Goal: Task Accomplishment & Management: Manage account settings

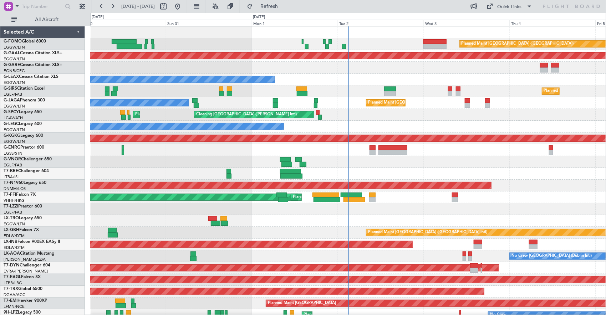
click at [133, 168] on div at bounding box center [348, 174] width 516 height 12
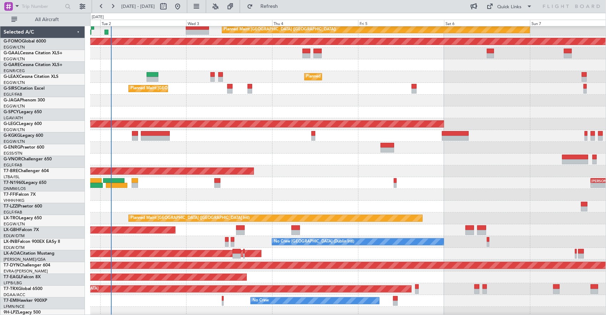
scroll to position [14, 0]
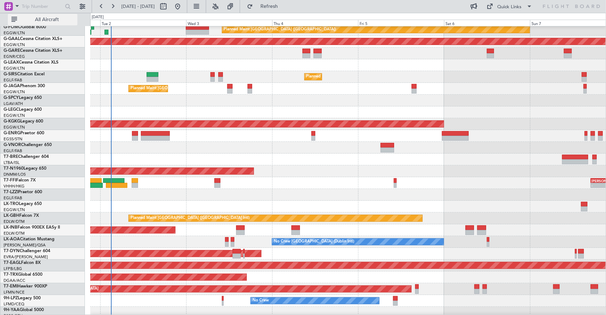
click at [32, 16] on button "All Aircraft" at bounding box center [43, 19] width 70 height 11
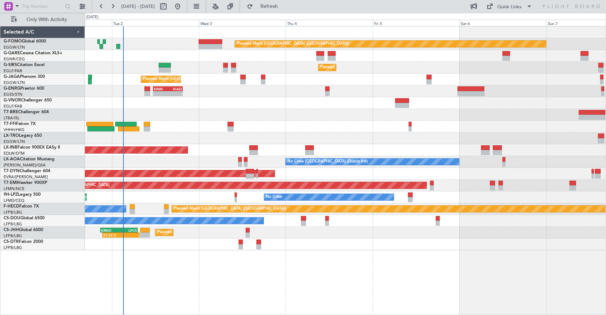
click at [209, 122] on div "Planned Maint [GEOGRAPHIC_DATA] ([GEOGRAPHIC_DATA]) Planned Maint [GEOGRAPHIC_D…" at bounding box center [345, 138] width 521 height 224
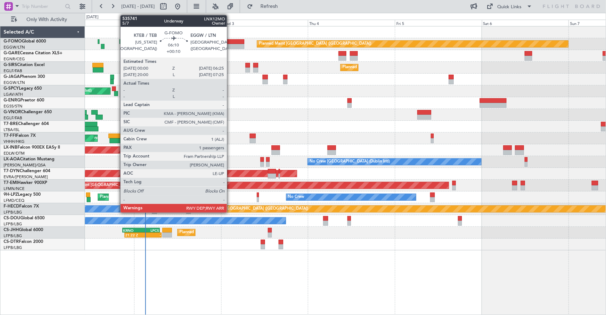
click at [230, 41] on div at bounding box center [233, 41] width 24 height 5
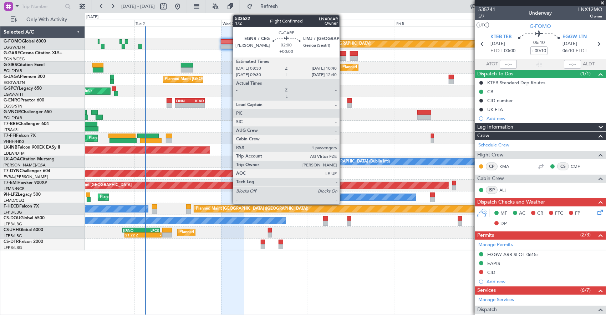
click at [343, 51] on div at bounding box center [343, 53] width 8 height 5
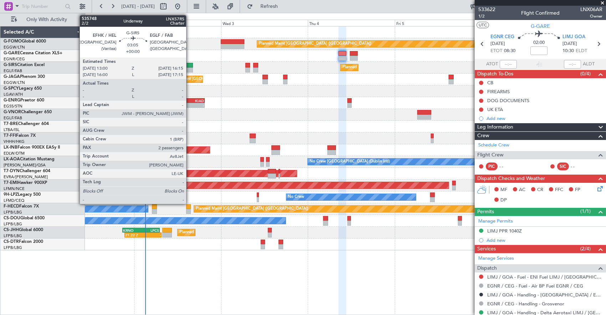
click at [190, 67] on div at bounding box center [187, 69] width 12 height 5
type input "2"
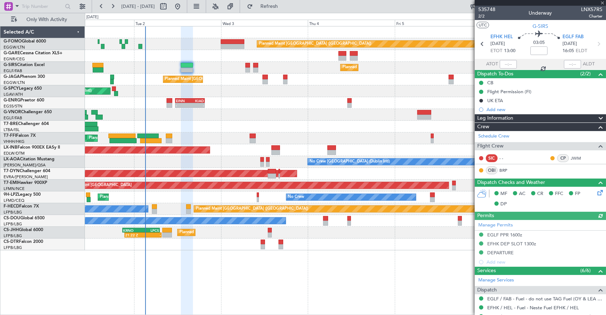
click at [117, 93] on div at bounding box center [116, 93] width 4 height 5
type input "18:49"
type input "19:28"
type input "0"
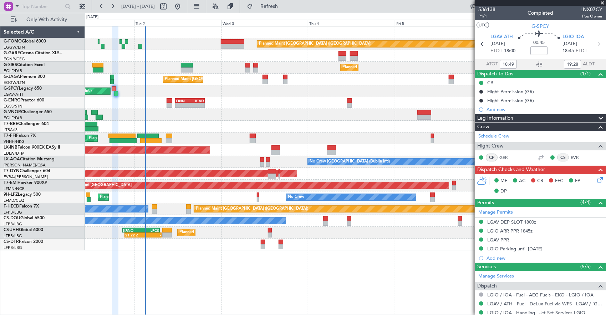
click at [160, 101] on div "- - EINN 11:25 Z KIAD 19:30 Z" at bounding box center [345, 103] width 521 height 12
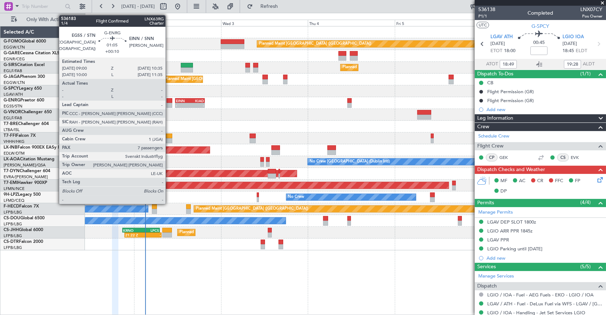
click at [169, 101] on div at bounding box center [170, 100] width 6 height 5
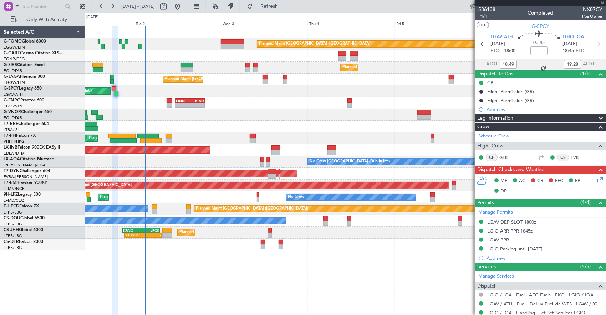
type input "+00:10"
type input "7"
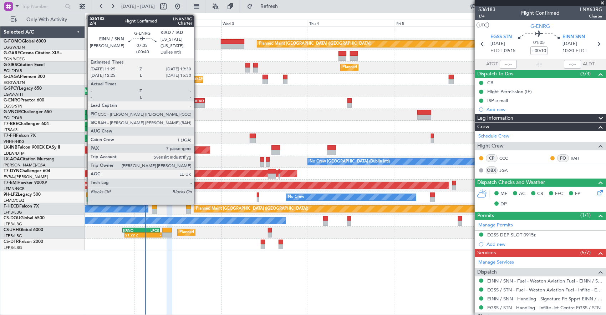
click at [198, 100] on div "KIAD" at bounding box center [197, 100] width 14 height 4
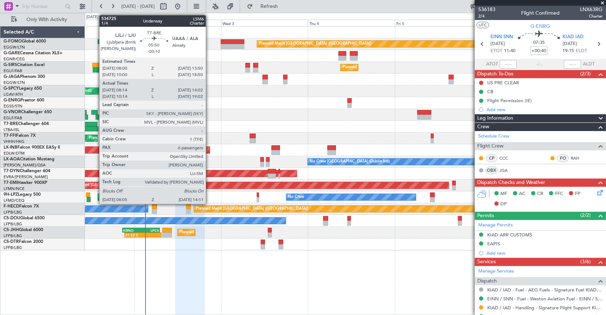
click at [96, 126] on div at bounding box center [86, 124] width 21 height 5
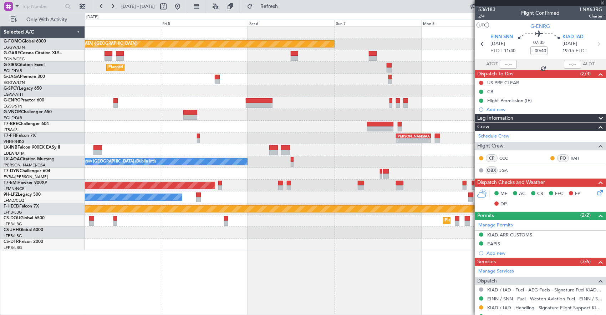
click at [122, 128] on div at bounding box center [345, 127] width 521 height 12
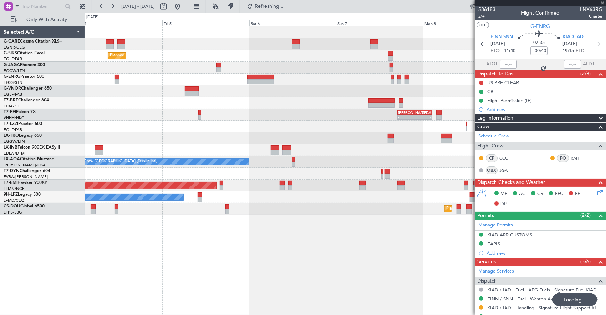
type input "-00:10"
type input "08:14"
type input "14:02"
type input "6"
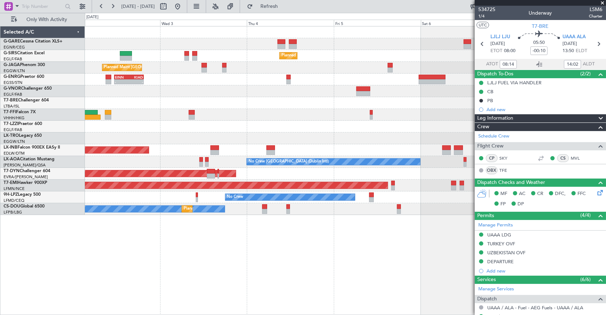
click at [361, 115] on div "Planned Maint [GEOGRAPHIC_DATA] ([GEOGRAPHIC_DATA]) Planned Maint [GEOGRAPHIC_D…" at bounding box center [345, 120] width 521 height 188
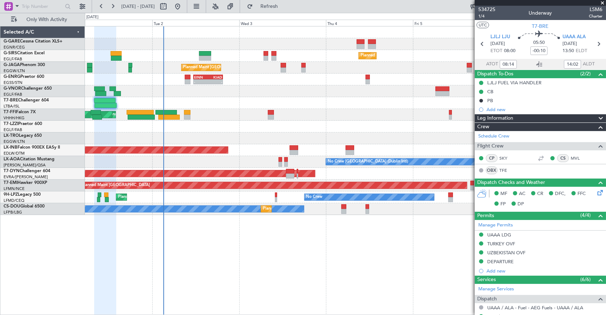
click at [207, 128] on div "Planned Maint [GEOGRAPHIC_DATA] ([GEOGRAPHIC_DATA]) Planned Maint [GEOGRAPHIC_D…" at bounding box center [345, 120] width 521 height 188
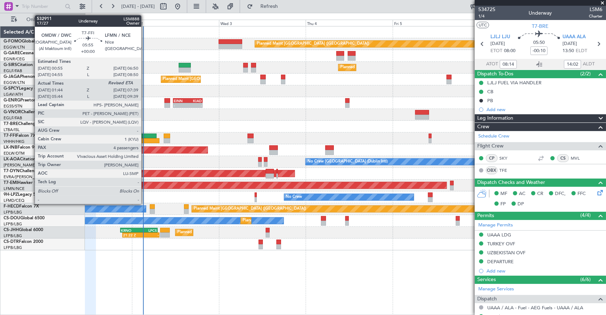
click at [145, 138] on div at bounding box center [149, 140] width 22 height 5
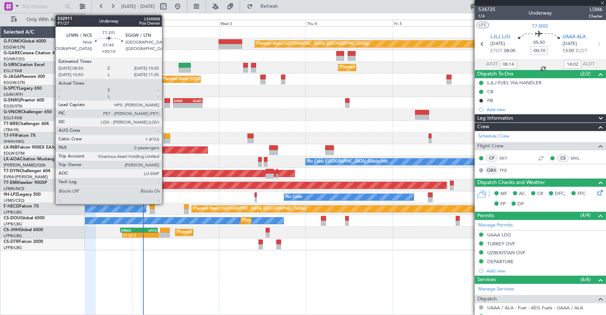
type input "01:44"
type input "4"
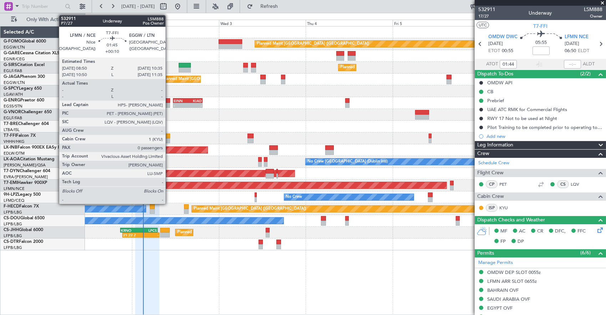
click at [169, 141] on div at bounding box center [167, 140] width 6 height 5
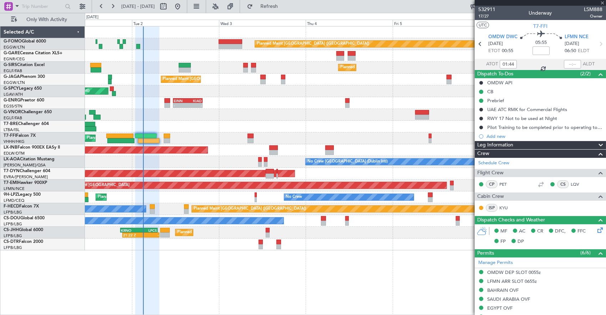
type input "+00:10"
type input "0"
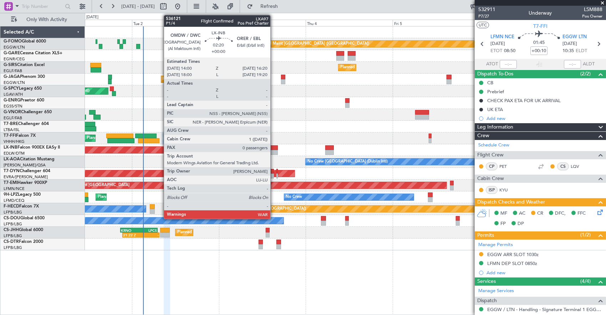
click at [274, 149] on div at bounding box center [273, 147] width 9 height 5
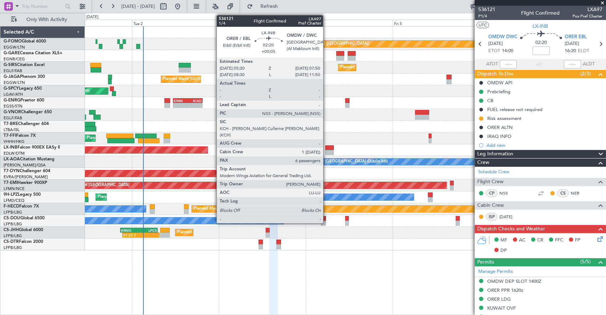
click at [327, 151] on div at bounding box center [329, 152] width 9 height 5
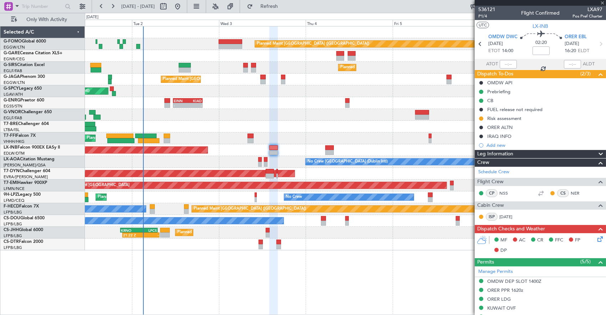
type input "+00:05"
type input "6"
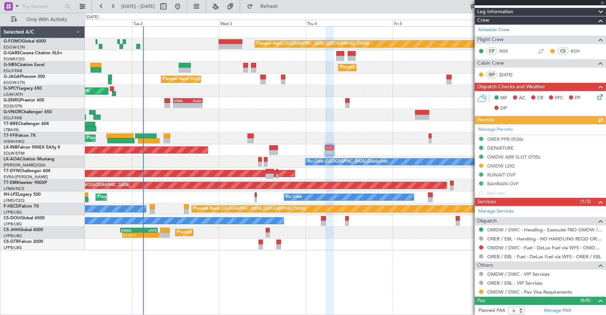
scroll to position [143, 0]
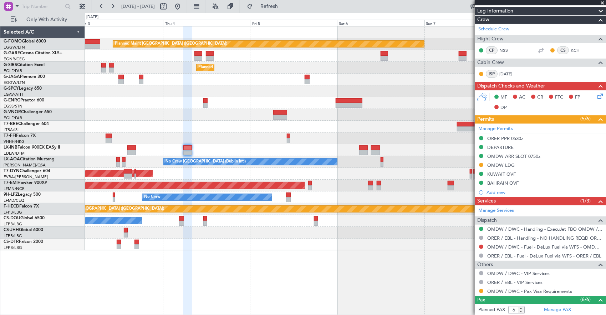
click at [295, 153] on div "Unplanned Maint [GEOGRAPHIC_DATA] (Al Maktoum Intl)" at bounding box center [345, 150] width 521 height 12
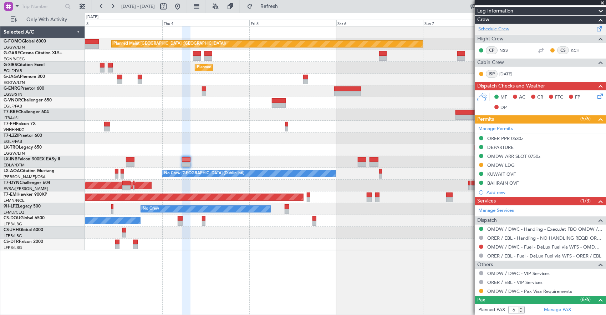
scroll to position [0, 0]
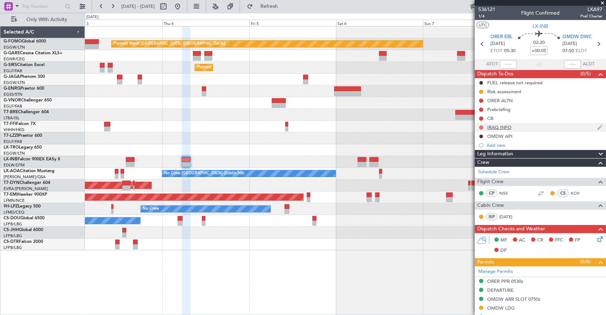
click at [482, 128] on button at bounding box center [481, 127] width 4 height 4
click at [485, 160] on span "Completed" at bounding box center [485, 158] width 24 height 7
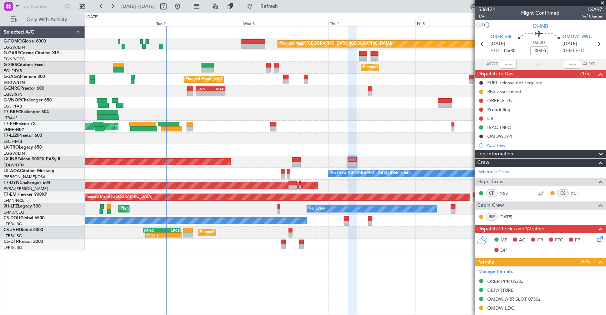
click at [415, 113] on div "Planned Maint [GEOGRAPHIC_DATA] ([GEOGRAPHIC_DATA]) Planned Maint [GEOGRAPHIC_D…" at bounding box center [345, 138] width 521 height 224
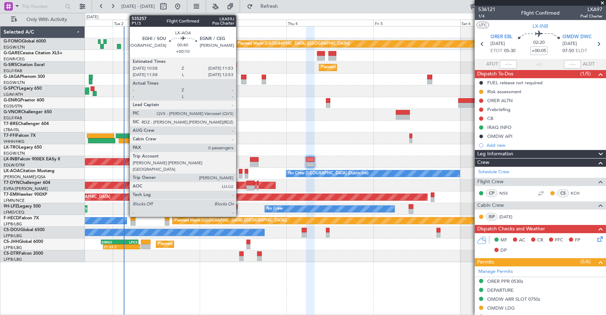
click at [240, 173] on div at bounding box center [241, 171] width 4 height 5
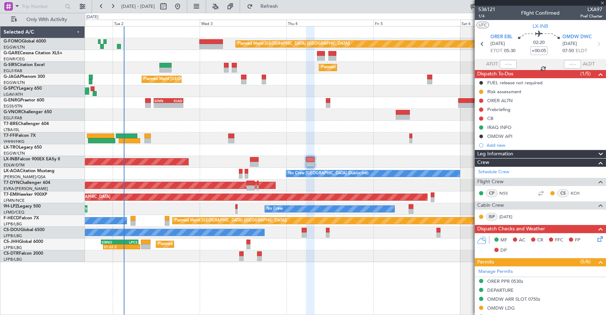
type input "+00:10"
type input "0"
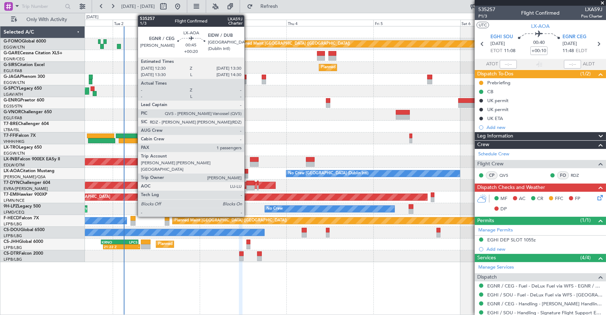
click at [248, 172] on div at bounding box center [247, 171] width 4 height 5
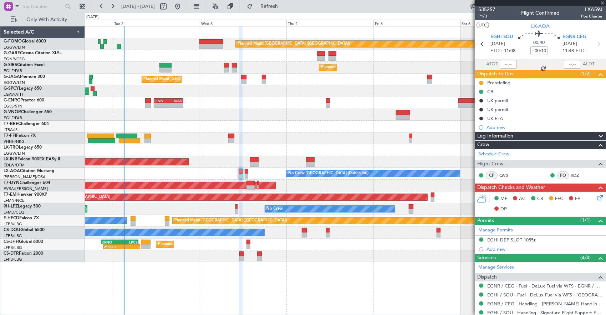
type input "+00:20"
type input "1"
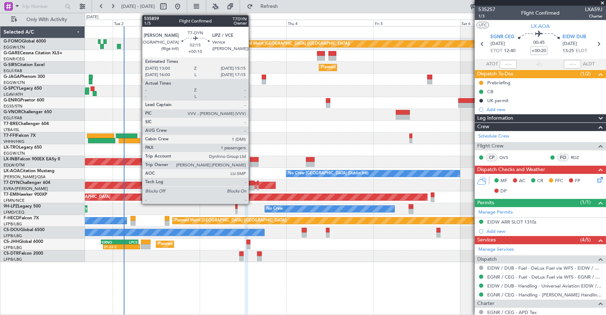
click at [252, 184] on div at bounding box center [251, 183] width 8 height 5
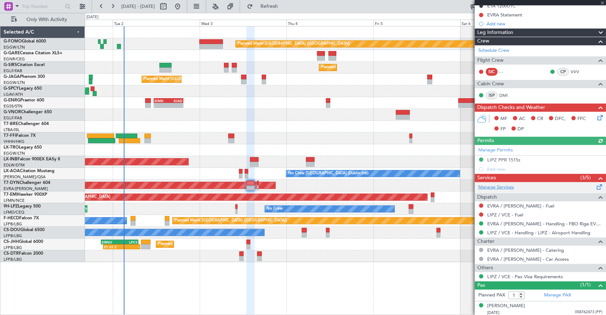
scroll to position [157, 0]
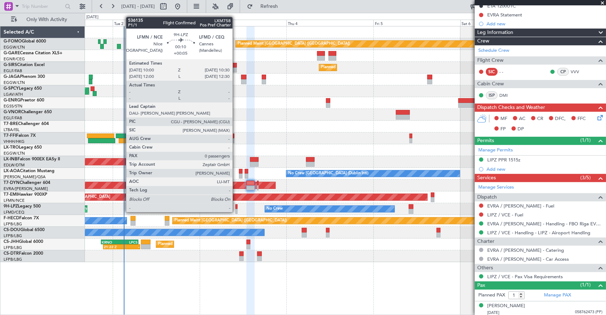
click at [236, 205] on div at bounding box center [236, 206] width 2 height 5
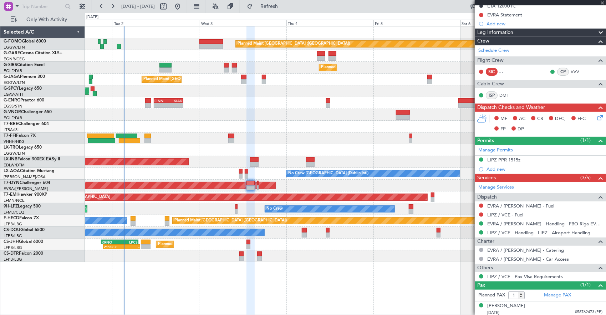
type input "+00:05"
type input "0"
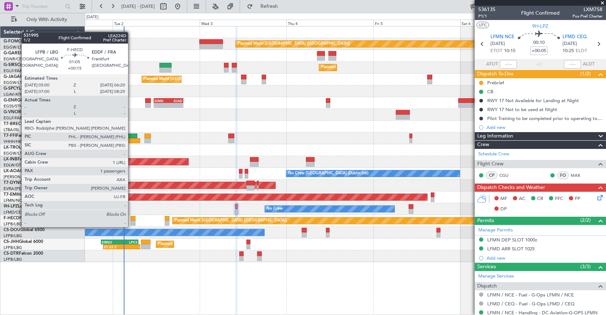
click at [132, 220] on div at bounding box center [133, 218] width 5 height 5
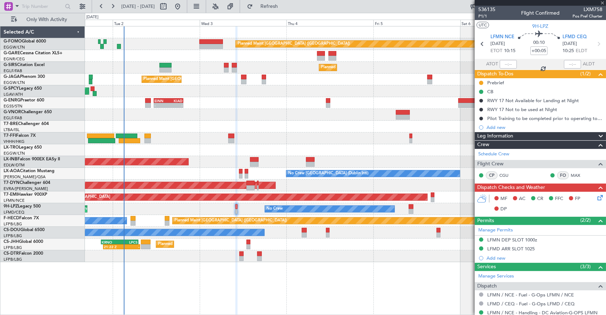
type input "+00:15"
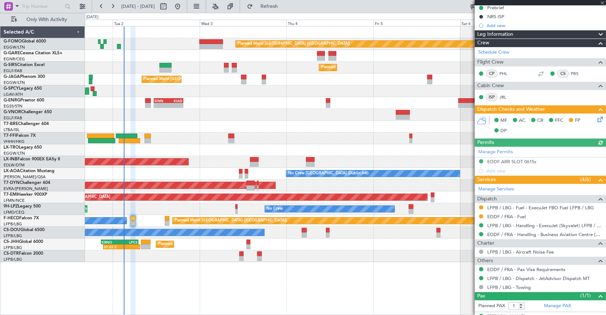
scroll to position [103, 0]
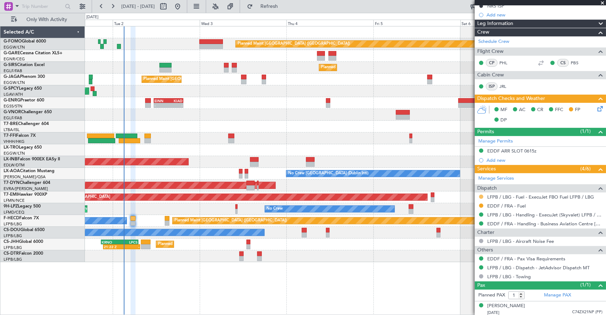
click at [481, 194] on button at bounding box center [481, 196] width 4 height 4
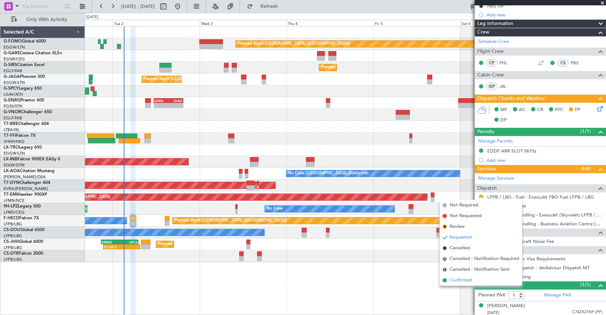
click at [477, 282] on li "Confirmed" at bounding box center [481, 280] width 82 height 11
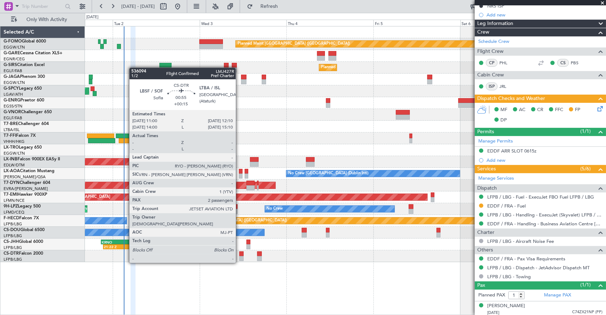
click at [239, 256] on div at bounding box center [241, 258] width 4 height 5
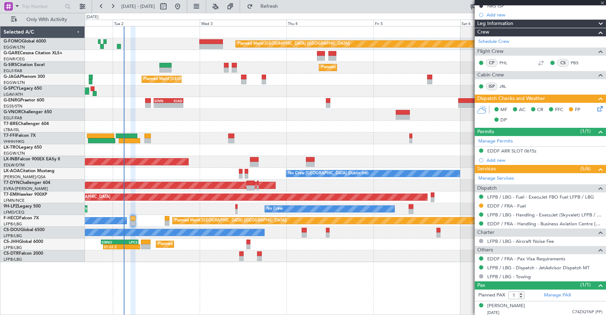
type input "2"
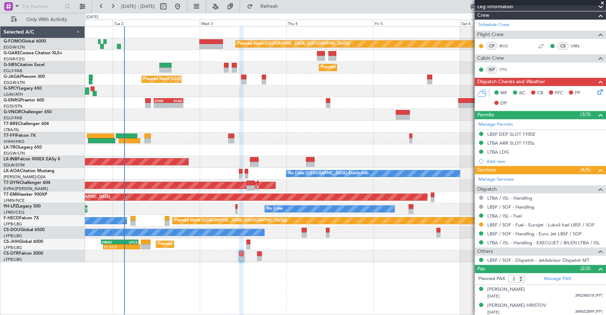
scroll to position [0, 0]
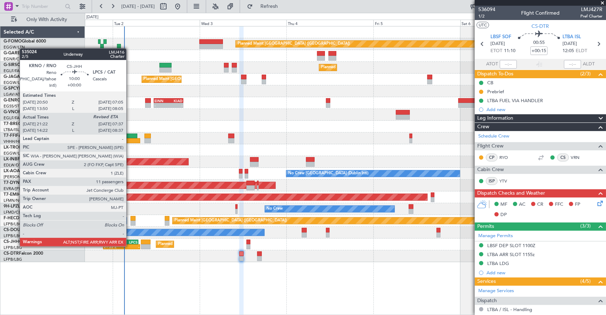
click at [130, 245] on div "-" at bounding box center [131, 246] width 18 height 4
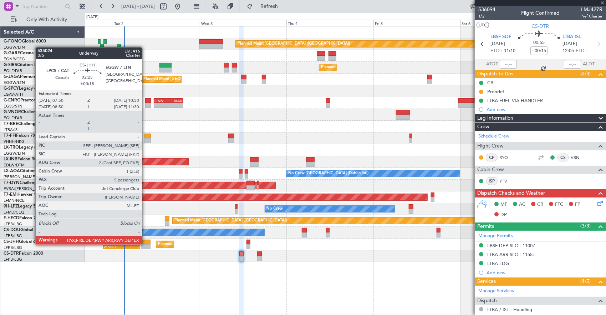
type input "21:32"
type input "11"
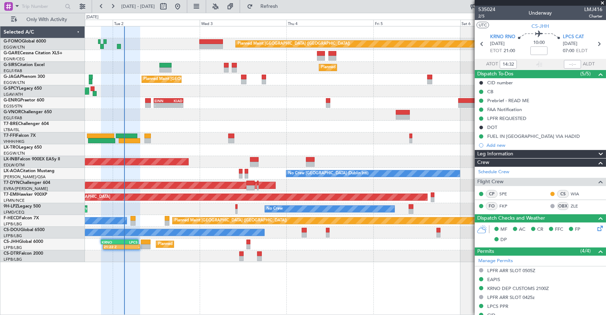
type input "21:32"
click at [477, 15] on div "535024 2/5 Underway LMJ416 Charter" at bounding box center [540, 13] width 131 height 14
click at [482, 16] on span "2/5" at bounding box center [486, 16] width 17 height 6
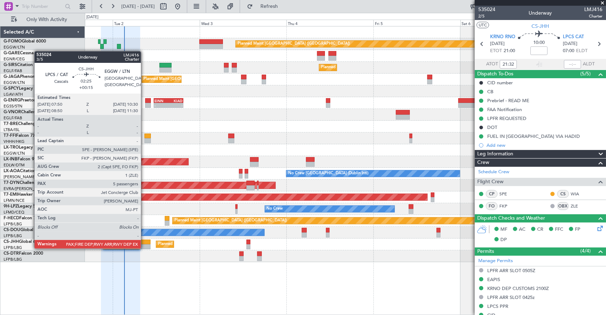
click at [145, 248] on div at bounding box center [146, 246] width 10 height 5
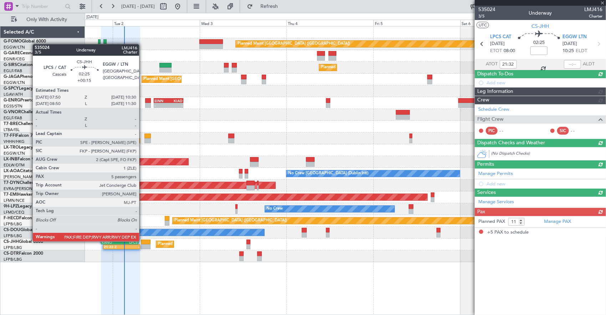
type input "+00:15"
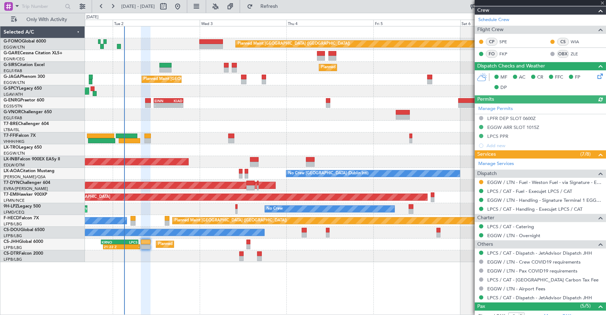
scroll to position [214, 0]
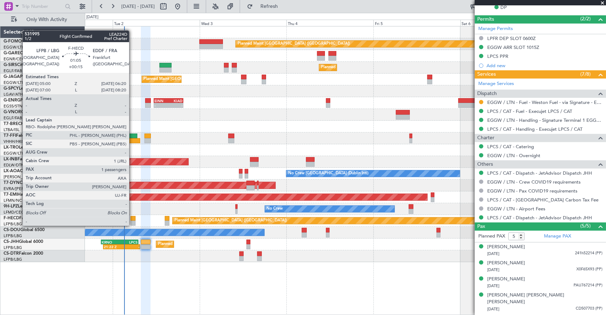
click at [133, 218] on div at bounding box center [133, 218] width 5 height 5
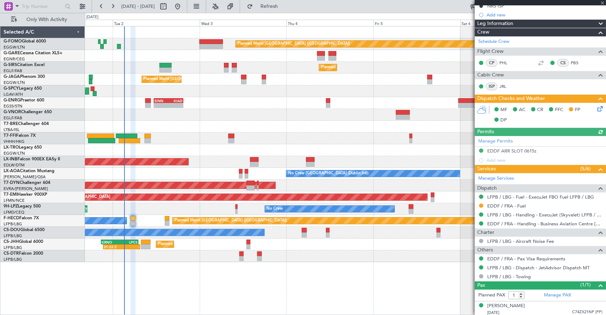
scroll to position [103, 0]
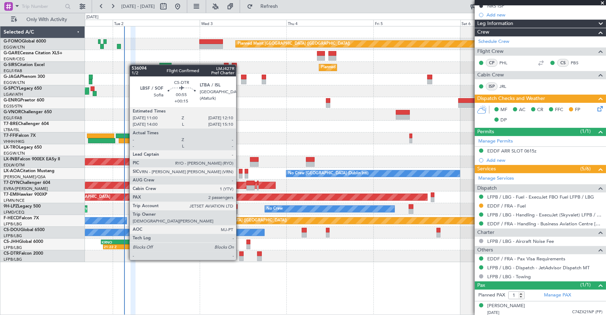
click at [240, 253] on div at bounding box center [241, 253] width 4 height 5
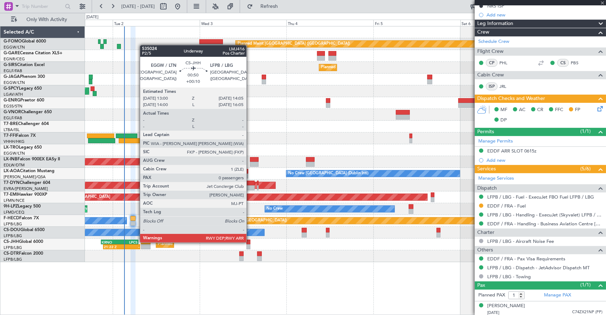
type input "2"
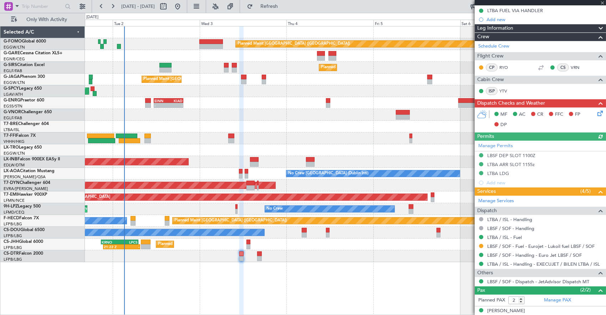
scroll to position [111, 0]
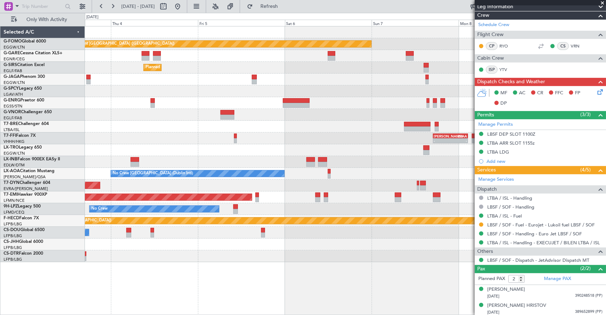
click at [278, 101] on div "Planned Maint [GEOGRAPHIC_DATA] ([GEOGRAPHIC_DATA]) Planned Maint [GEOGRAPHIC_D…" at bounding box center [345, 143] width 521 height 235
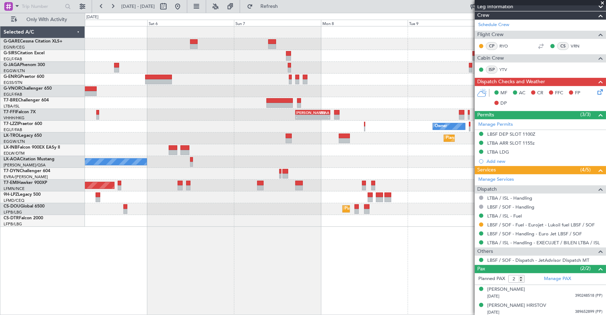
click at [235, 92] on div at bounding box center [345, 91] width 521 height 12
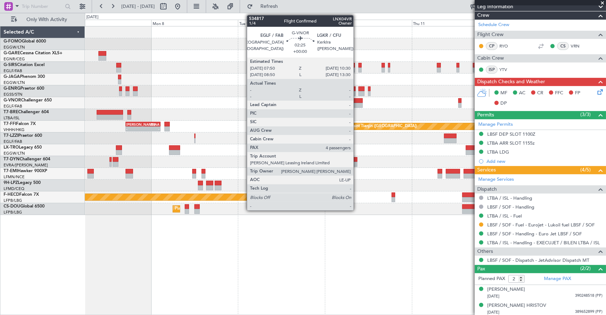
click at [357, 104] on div at bounding box center [358, 105] width 10 height 5
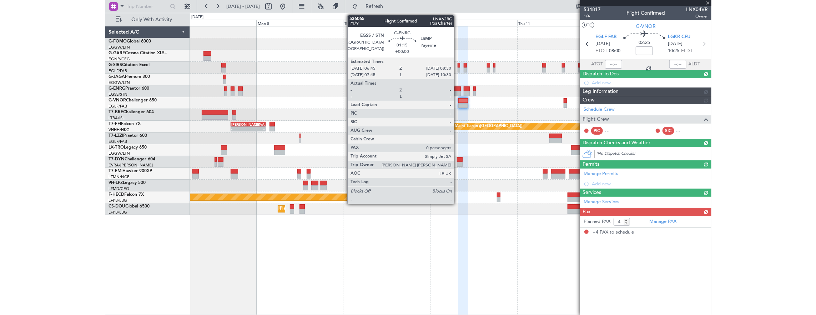
scroll to position [0, 0]
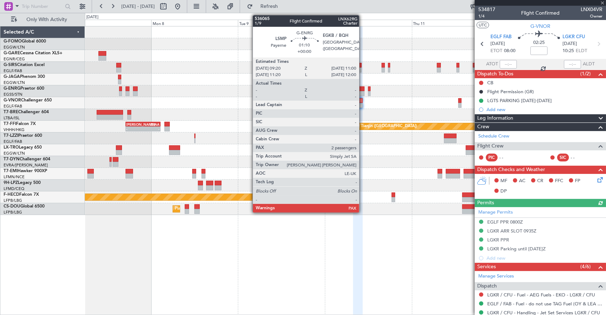
click at [363, 88] on div at bounding box center [362, 88] width 6 height 5
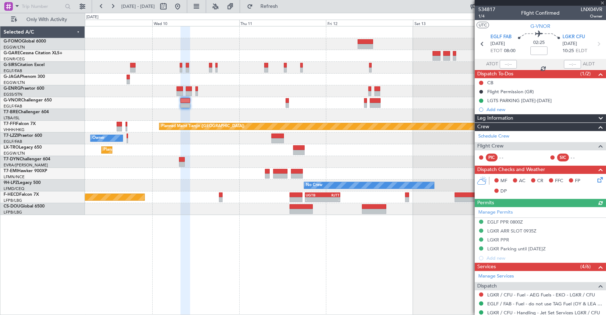
click at [222, 101] on div "Planned Maint Tianjin ([GEOGRAPHIC_DATA]) [PERSON_NAME] 17:00 Z ZBAA 02:35 Z - …" at bounding box center [345, 120] width 521 height 188
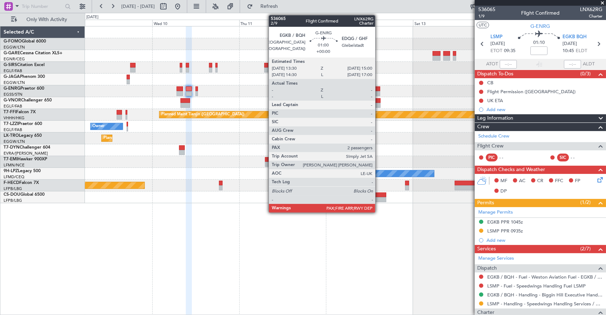
click at [379, 88] on div at bounding box center [378, 88] width 6 height 5
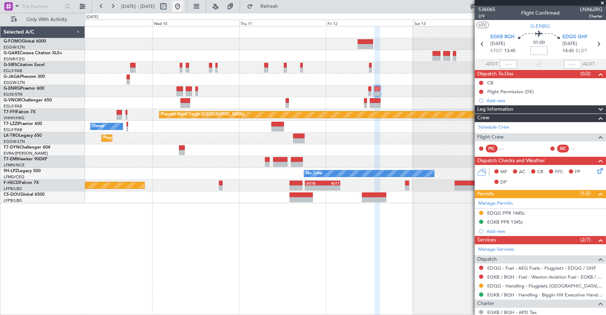
click at [183, 10] on button at bounding box center [177, 6] width 11 height 11
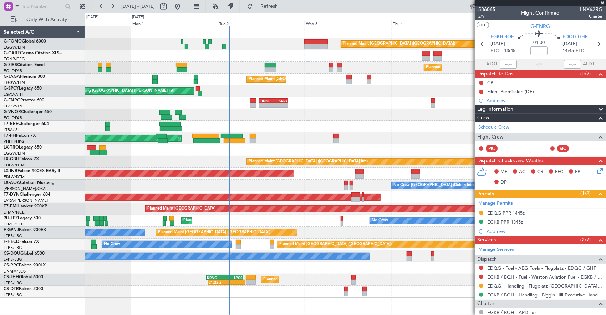
click at [130, 85] on div "Planned Maint [GEOGRAPHIC_DATA] ([GEOGRAPHIC_DATA]) Planned Maint [GEOGRAPHIC_D…" at bounding box center [345, 161] width 521 height 271
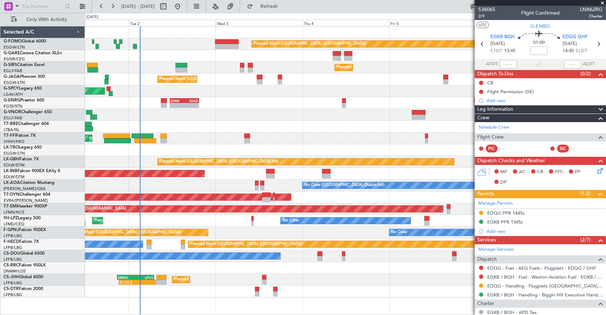
click at [247, 77] on div "Planned Maint [GEOGRAPHIC_DATA] ([GEOGRAPHIC_DATA]) Planned Maint [GEOGRAPHIC_D…" at bounding box center [345, 161] width 521 height 271
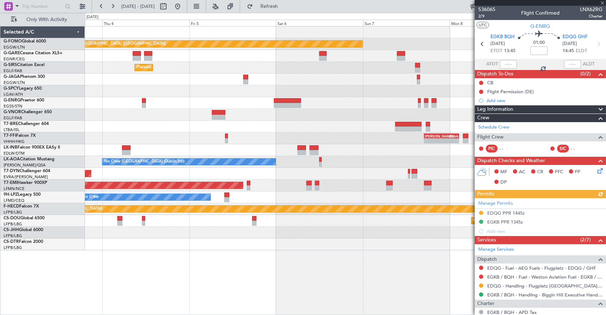
click at [41, 195] on div "Planned Maint [GEOGRAPHIC_DATA] ([GEOGRAPHIC_DATA]) Planned Maint [GEOGRAPHIC_D…" at bounding box center [303, 164] width 606 height 302
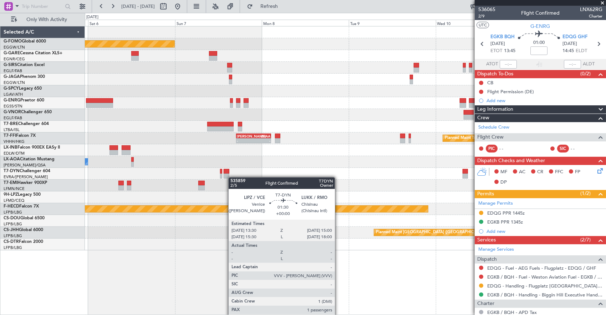
click at [232, 177] on div at bounding box center [345, 174] width 521 height 12
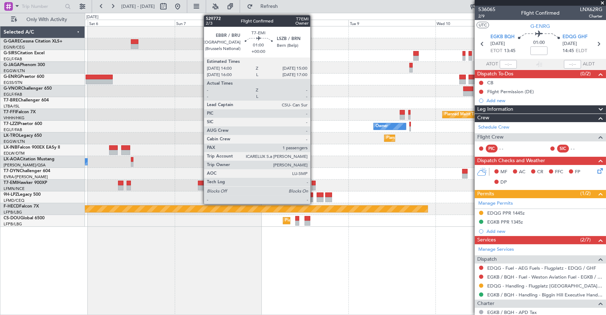
click at [313, 183] on div at bounding box center [314, 183] width 4 height 5
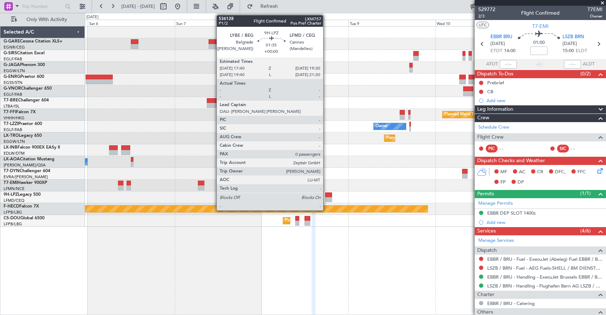
click at [327, 197] on div at bounding box center [328, 199] width 7 height 5
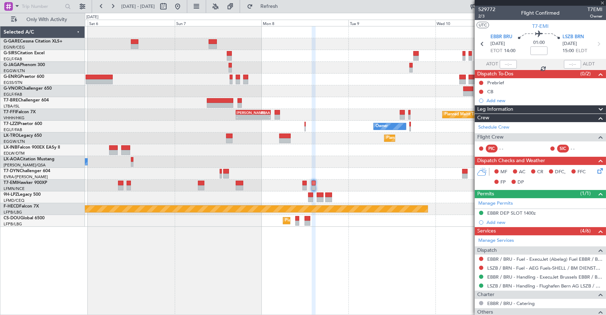
type input "0"
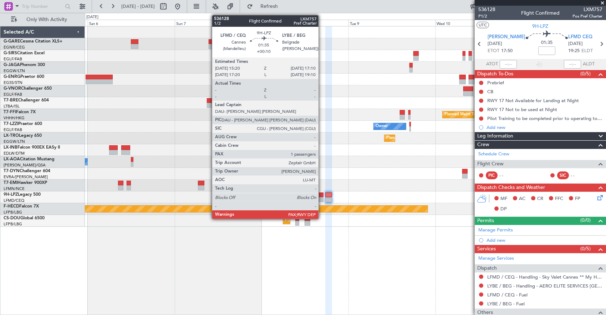
click at [322, 196] on div at bounding box center [320, 194] width 7 height 5
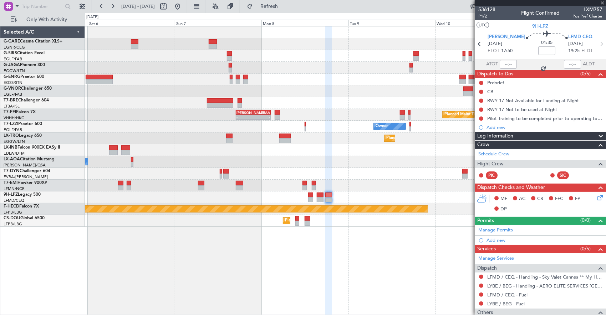
type input "+00:10"
type input "1"
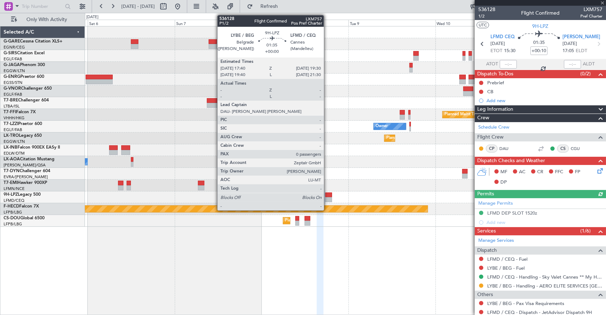
click at [328, 195] on div at bounding box center [328, 194] width 7 height 5
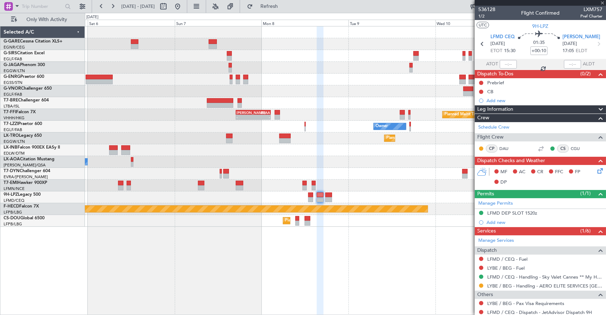
type input "0"
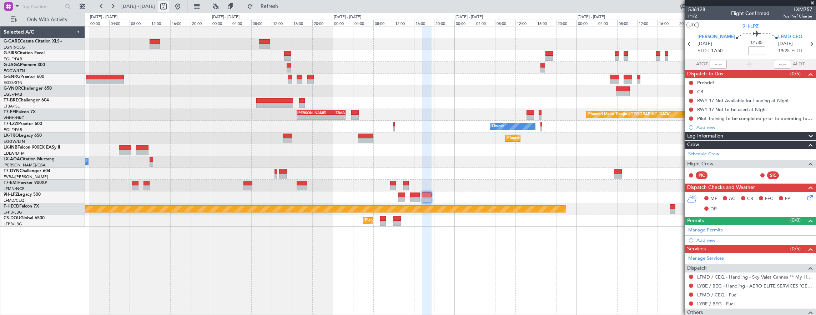
click at [169, 9] on button at bounding box center [163, 6] width 11 height 11
select select "9"
select select "2025"
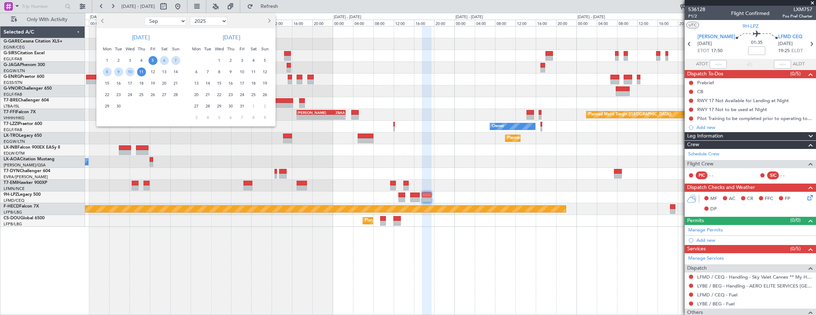
click at [154, 59] on span "5" at bounding box center [152, 60] width 9 height 9
click at [151, 74] on span "12" at bounding box center [152, 71] width 9 height 9
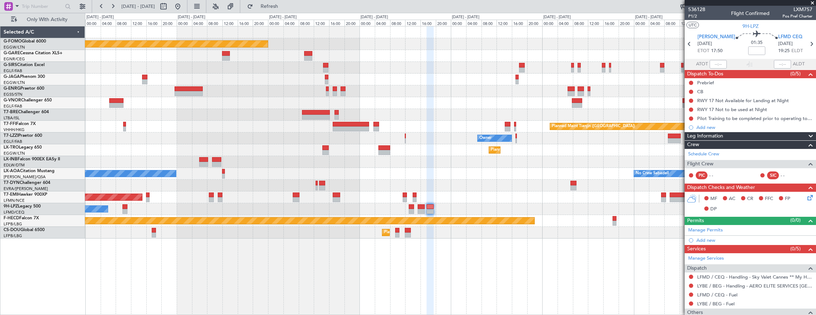
click at [355, 180] on div "AOG Maint Riga (Riga Intl)" at bounding box center [450, 185] width 731 height 12
click at [169, 8] on button at bounding box center [163, 6] width 11 height 11
select select "9"
select select "2025"
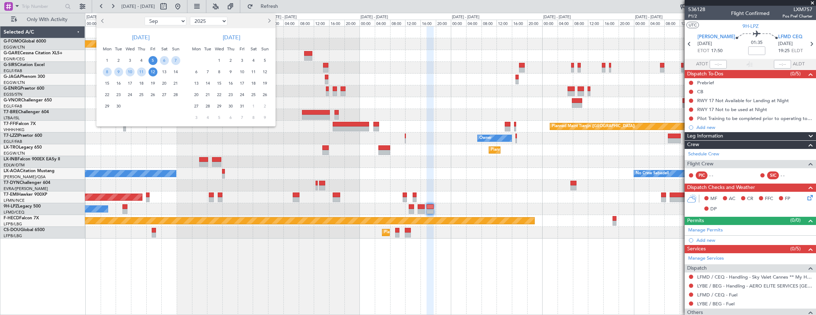
click at [153, 61] on span "5" at bounding box center [152, 60] width 9 height 9
click at [171, 70] on span "14" at bounding box center [175, 71] width 9 height 9
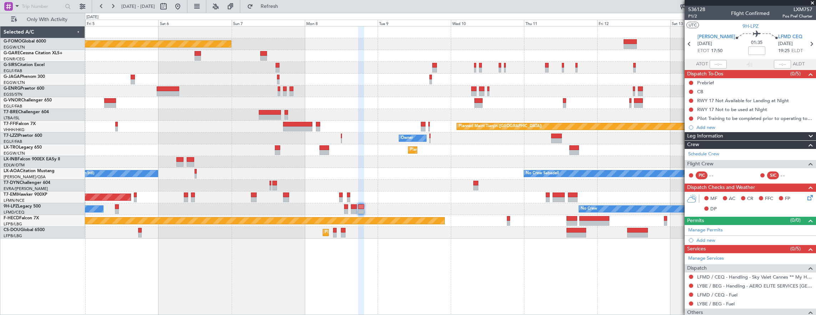
click at [388, 141] on div "Planned Maint [GEOGRAPHIC_DATA] ([GEOGRAPHIC_DATA]) Planned Maint [GEOGRAPHIC_D…" at bounding box center [450, 132] width 731 height 212
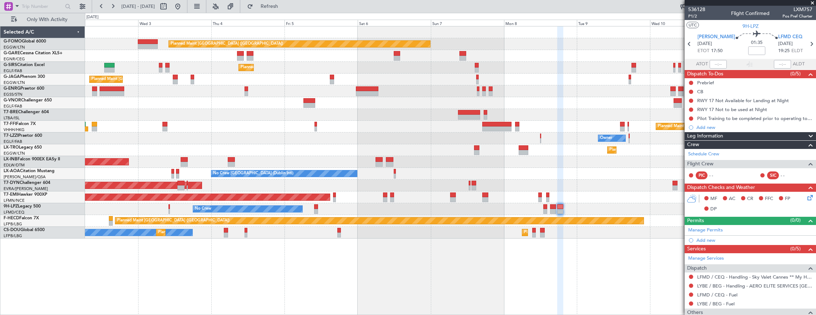
click at [478, 126] on div "Planned Maint Tianjin ([GEOGRAPHIC_DATA]) Planned Maint [GEOGRAPHIC_DATA] ([GEO…" at bounding box center [450, 127] width 731 height 12
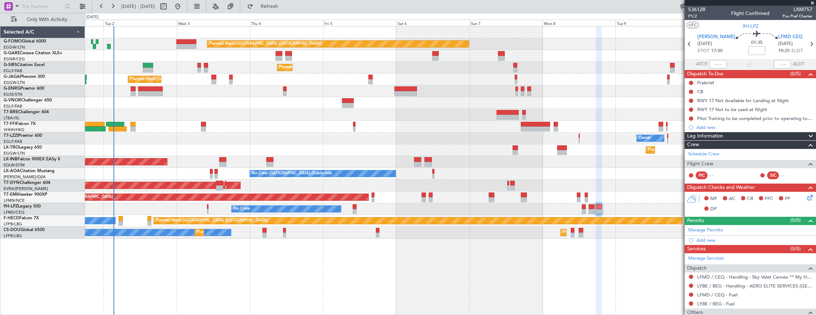
click at [240, 145] on div "Planned Maint [GEOGRAPHIC_DATA] ([GEOGRAPHIC_DATA]) Planned Maint [GEOGRAPHIC_D…" at bounding box center [450, 132] width 731 height 212
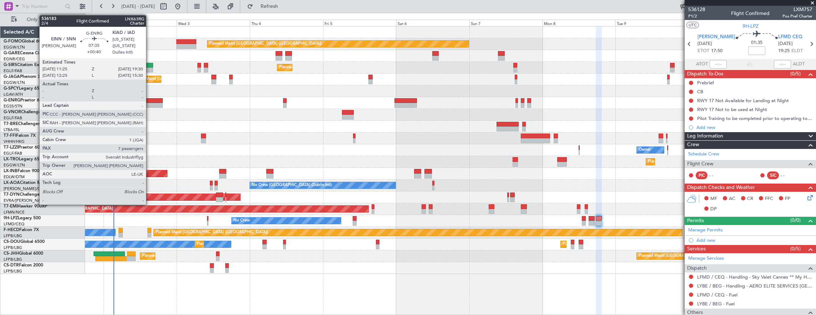
click at [149, 102] on div at bounding box center [150, 100] width 25 height 5
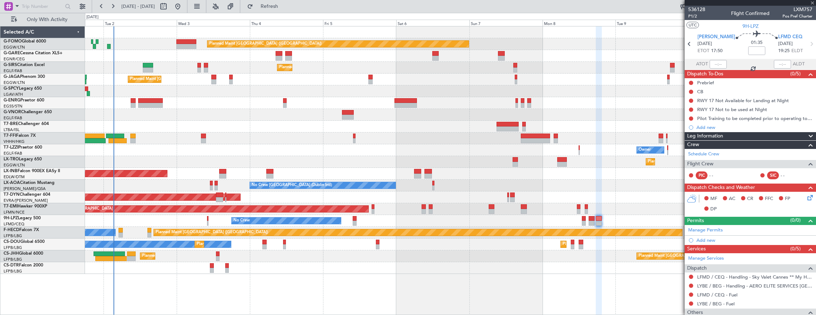
type input "+00:40"
type input "7"
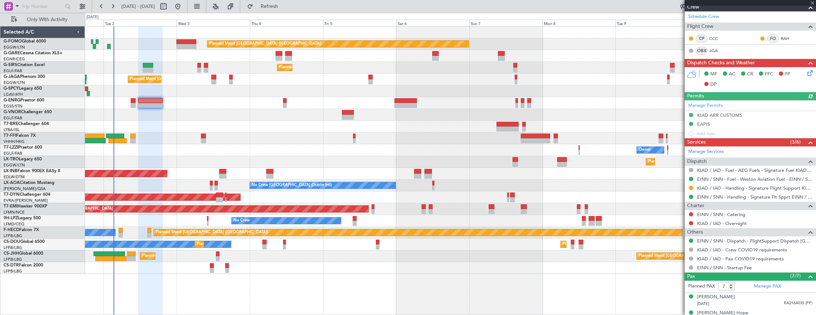
scroll to position [178, 0]
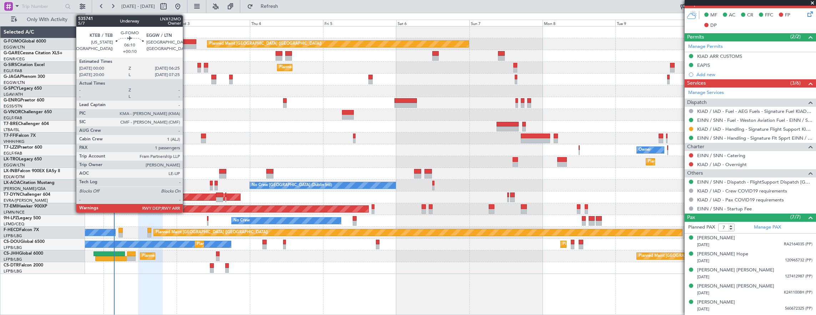
click at [186, 45] on div at bounding box center [186, 46] width 20 height 5
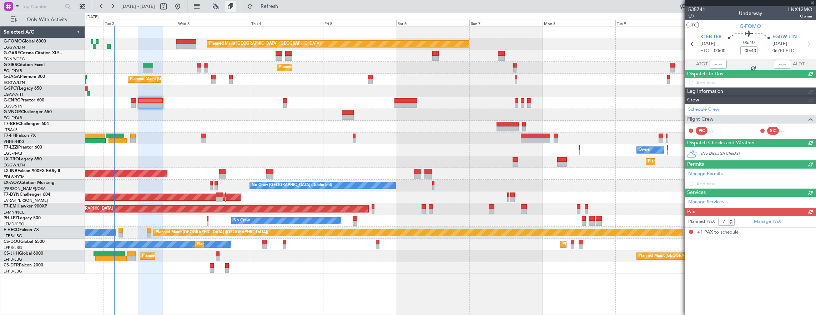
type input "+00:10"
type input "1"
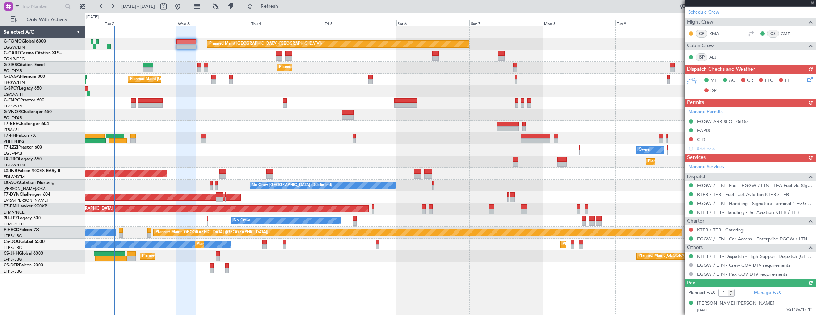
scroll to position [0, 0]
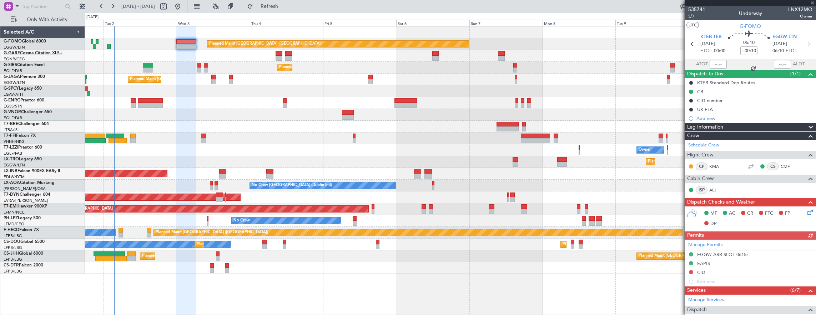
click at [43, 54] on link "G-GARE Cessna Citation XLS+" at bounding box center [33, 53] width 59 height 4
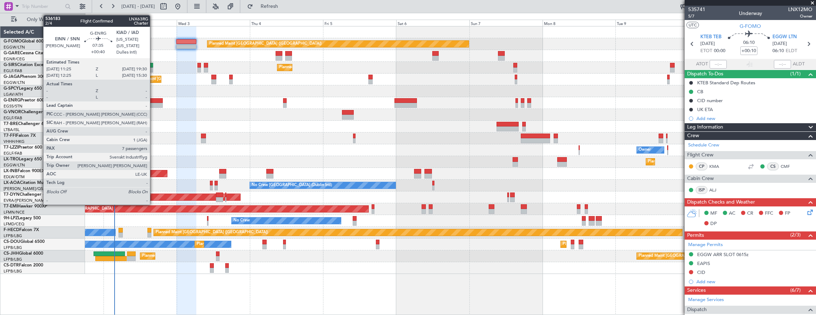
click at [134, 101] on div at bounding box center [133, 100] width 5 height 5
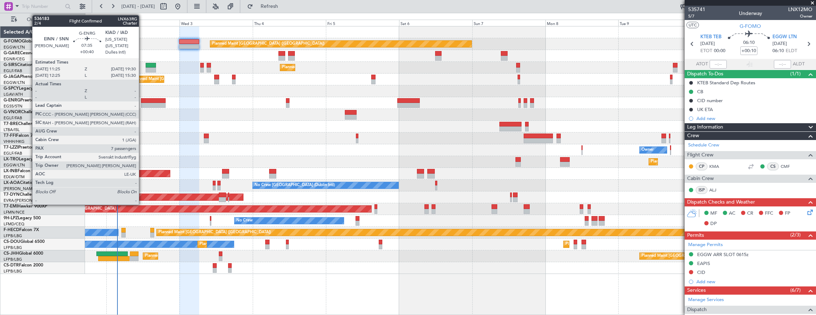
click at [154, 103] on div at bounding box center [153, 105] width 25 height 5
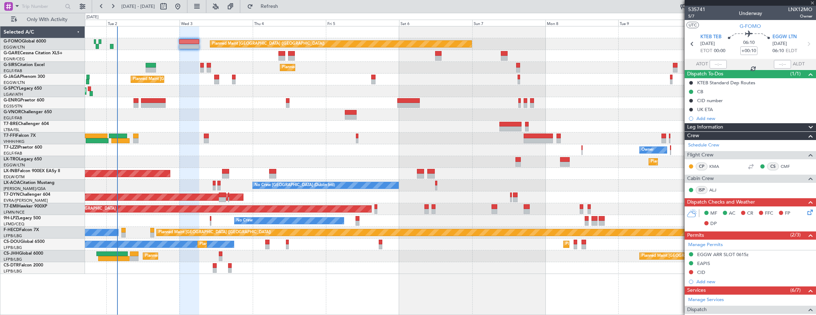
type input "+00:40"
type input "7"
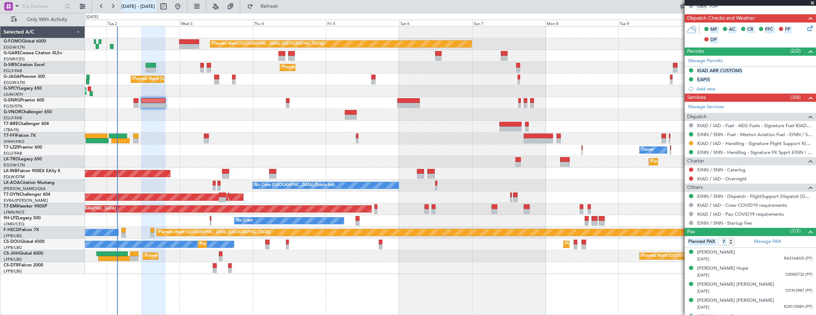
scroll to position [207, 0]
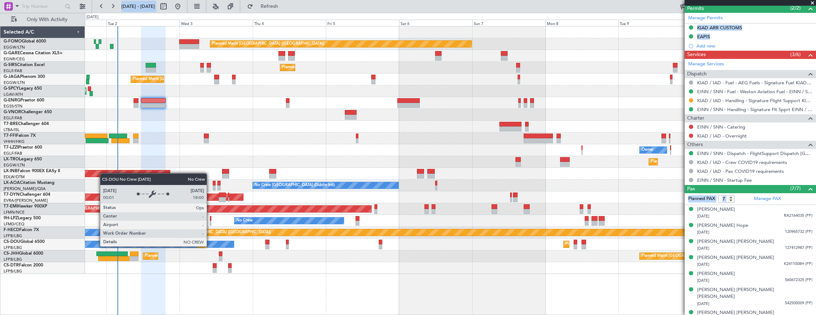
click at [123, 260] on div "Planned Maint [GEOGRAPHIC_DATA] ([GEOGRAPHIC_DATA]) Planned Maint [GEOGRAPHIC_D…" at bounding box center [450, 256] width 731 height 12
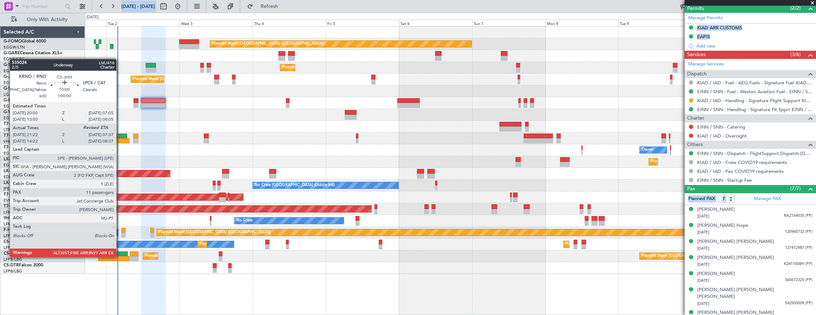
click at [120, 256] on div at bounding box center [113, 258] width 31 height 5
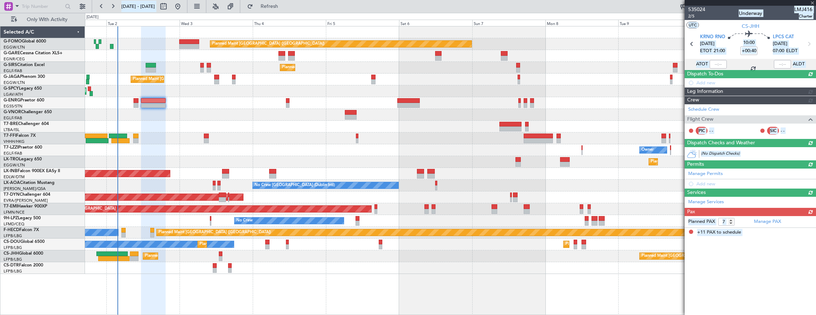
type input "21:32"
type input "11"
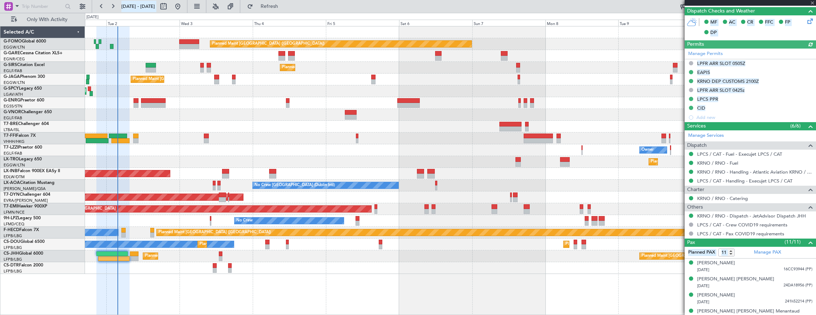
scroll to position [0, 0]
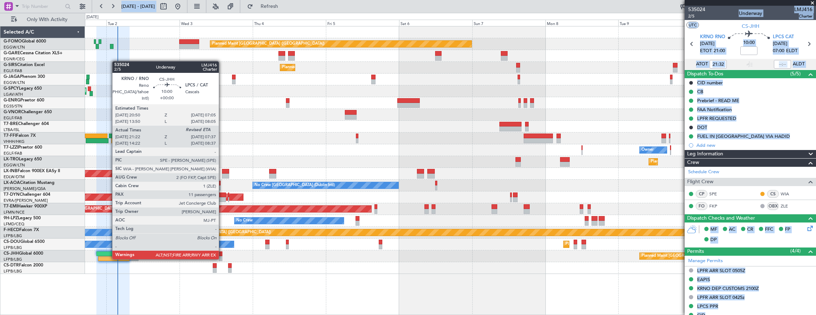
click at [108, 258] on div at bounding box center [113, 258] width 31 height 5
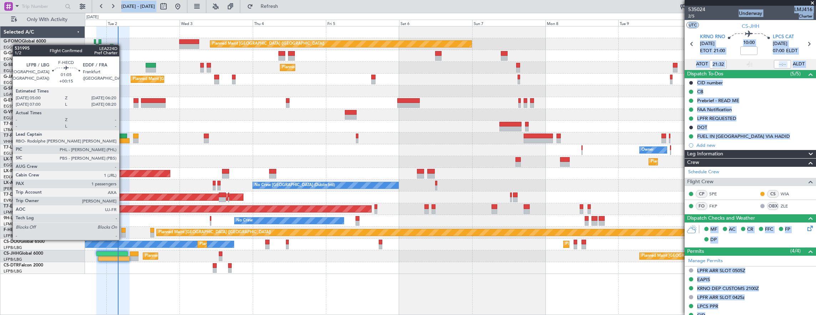
click at [123, 233] on div at bounding box center [123, 234] width 4 height 5
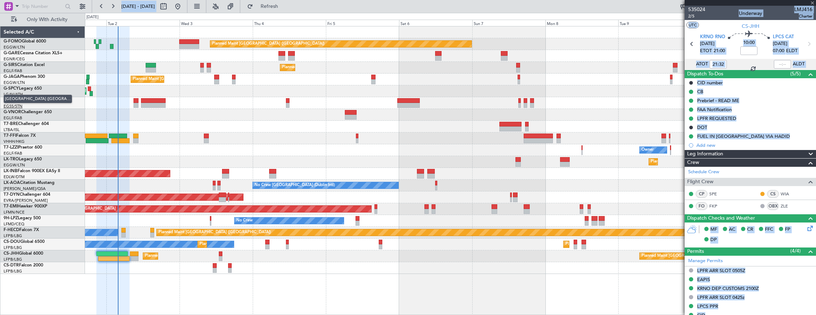
type input "+00:15"
type input "1"
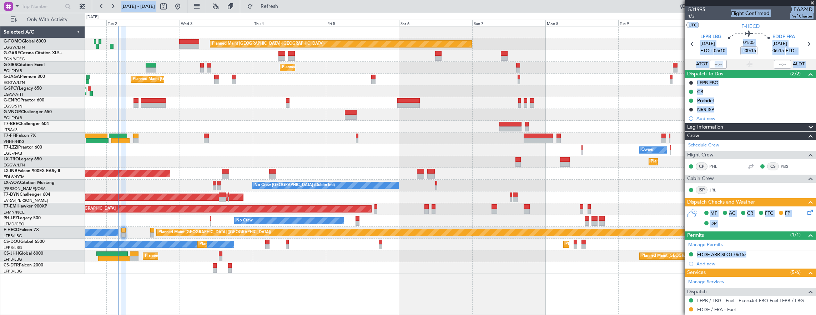
click at [806, 213] on icon at bounding box center [809, 211] width 6 height 6
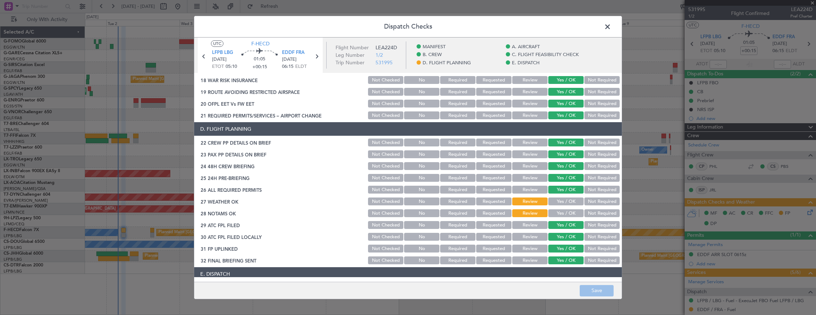
scroll to position [263, 0]
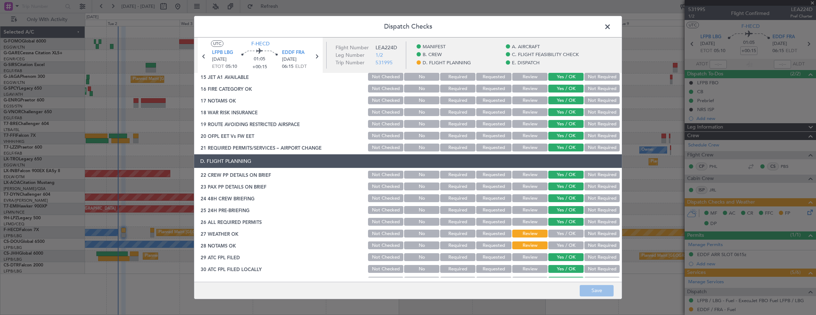
click at [548, 234] on button "Yes / OK" at bounding box center [565, 233] width 35 height 8
drag, startPoint x: 552, startPoint y: 244, endPoint x: 562, endPoint y: 259, distance: 18.1
click at [552, 244] on button "Yes / OK" at bounding box center [565, 245] width 35 height 8
click at [594, 289] on button "Save" at bounding box center [596, 290] width 34 height 11
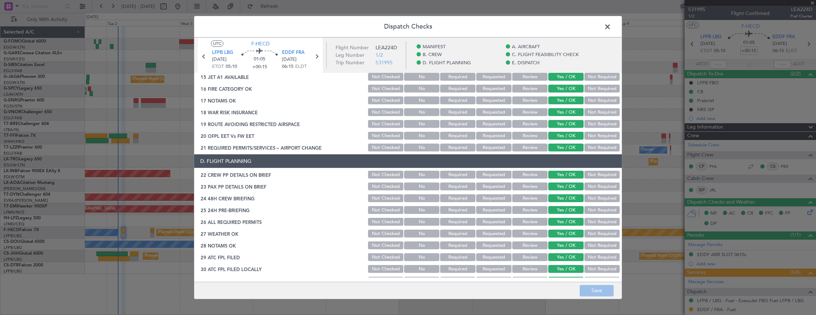
drag, startPoint x: 43, startPoint y: 148, endPoint x: 601, endPoint y: 31, distance: 570.1
click at [601, 31] on header "Dispatch Checks" at bounding box center [407, 26] width 427 height 21
click at [611, 27] on span at bounding box center [611, 28] width 0 height 14
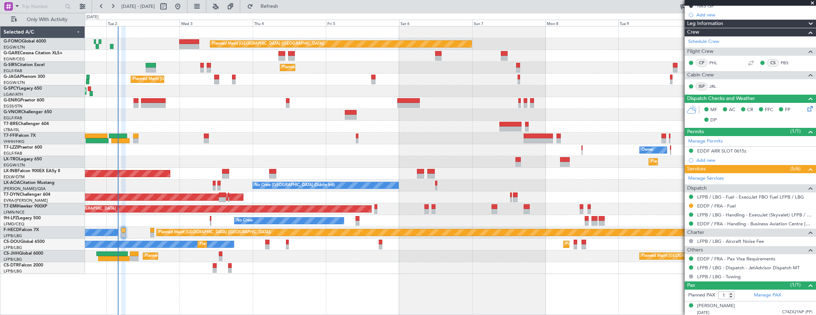
scroll to position [0, 0]
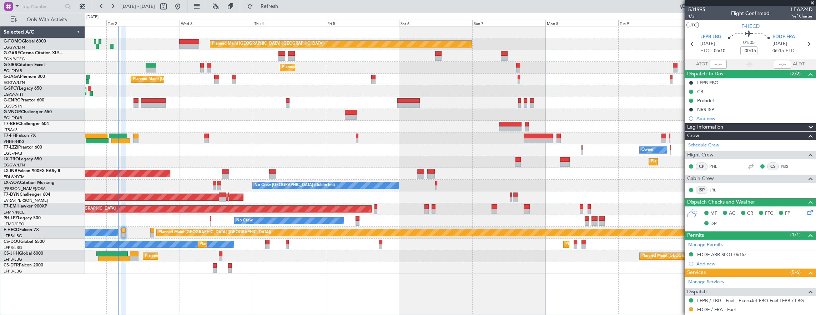
click at [691, 17] on span "1/2" at bounding box center [696, 16] width 17 height 6
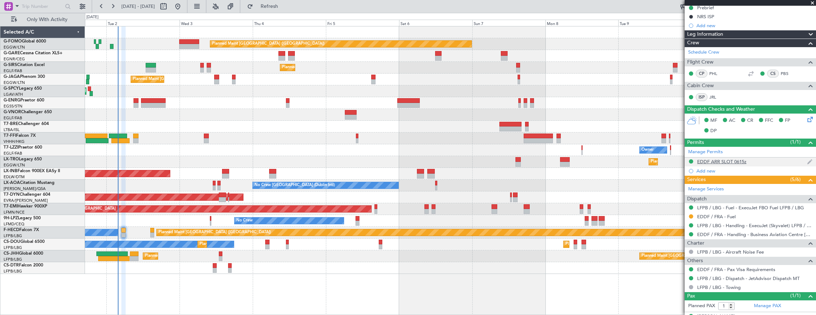
scroll to position [103, 0]
